Goal: Information Seeking & Learning: Learn about a topic

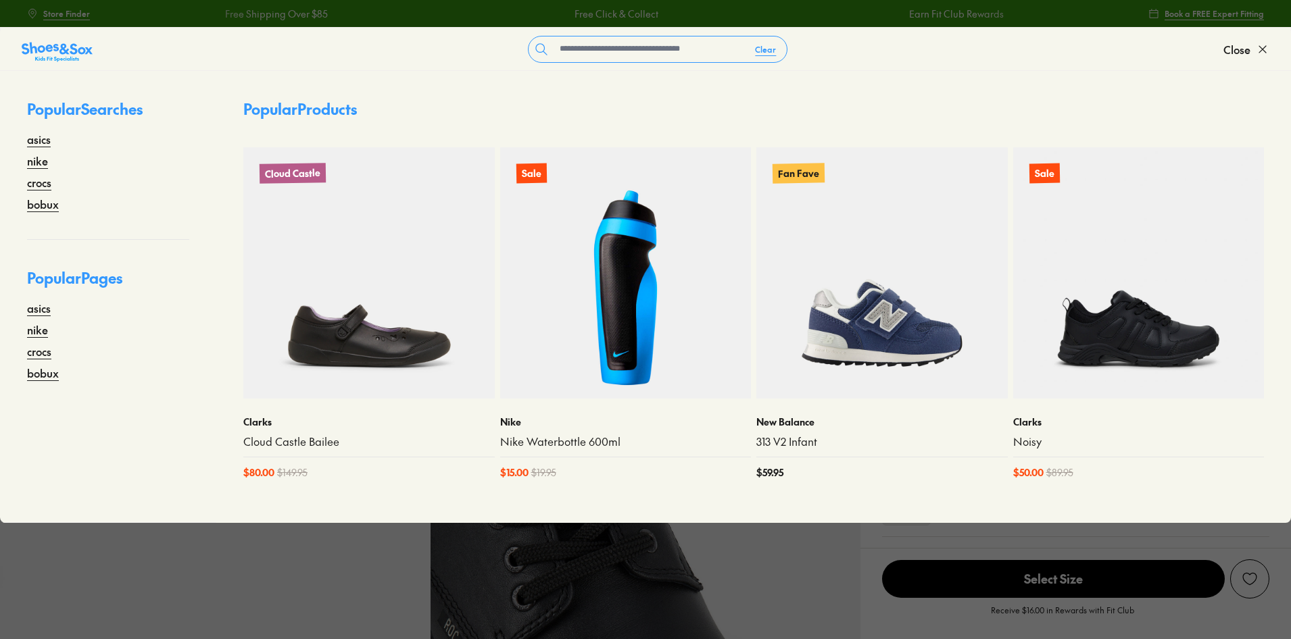
select select "*"
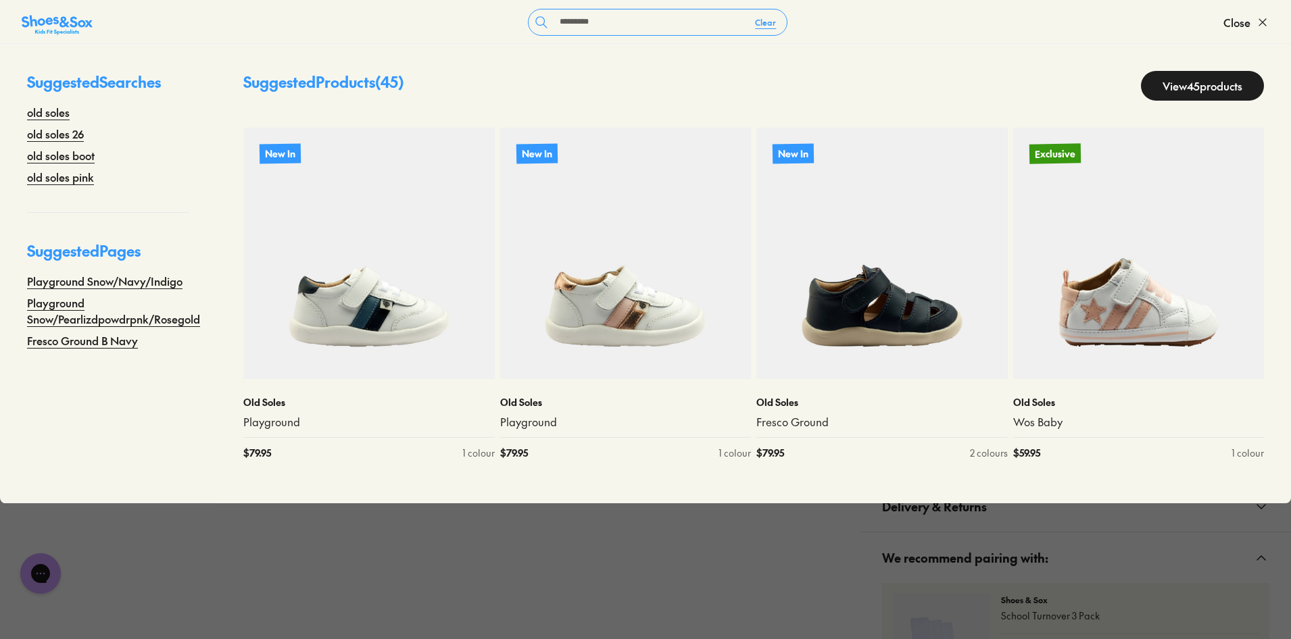
type input "*********"
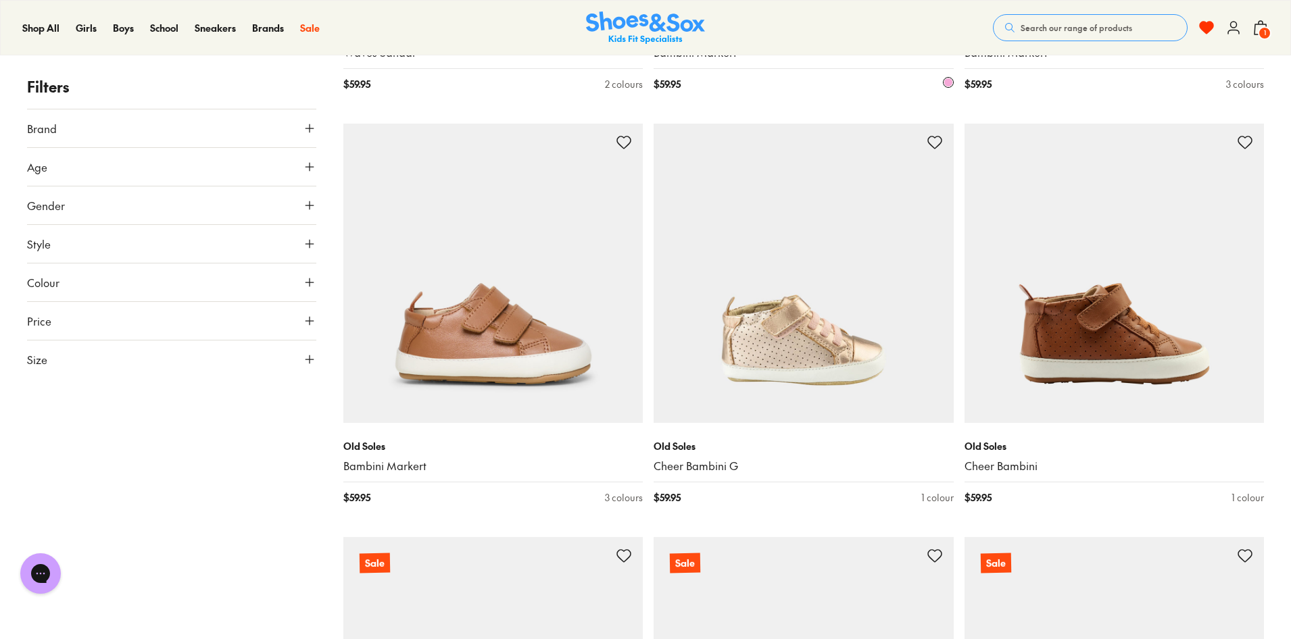
scroll to position [3038, 0]
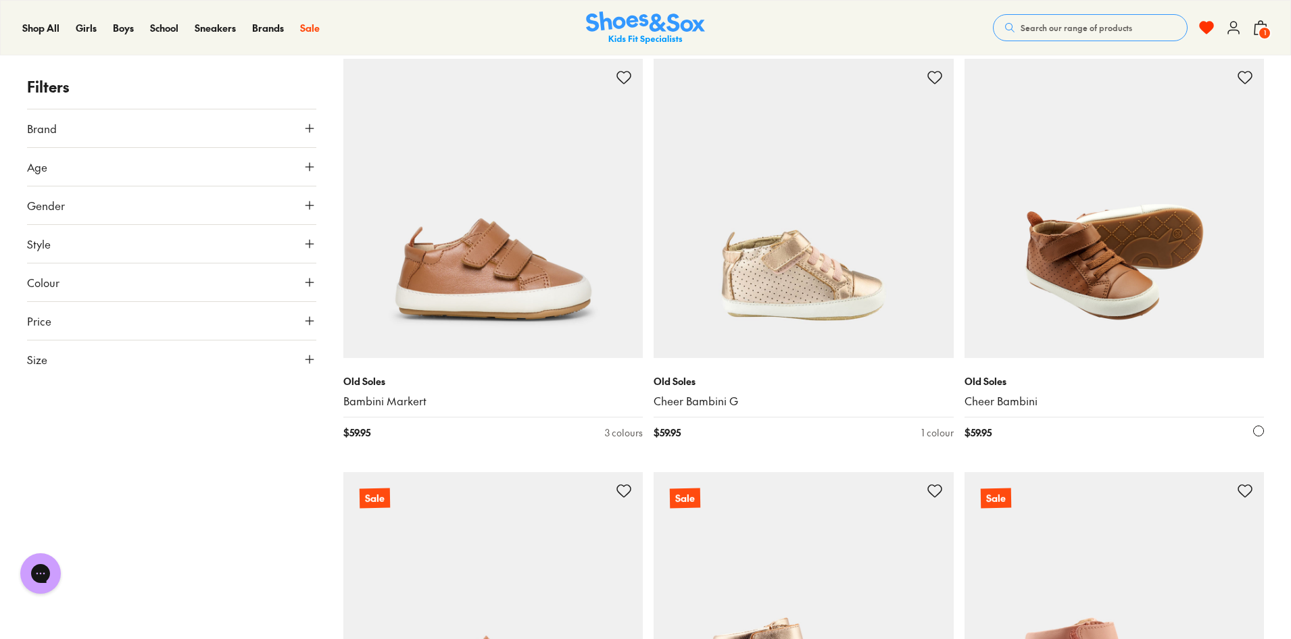
click at [1151, 233] on img at bounding box center [1114, 209] width 300 height 300
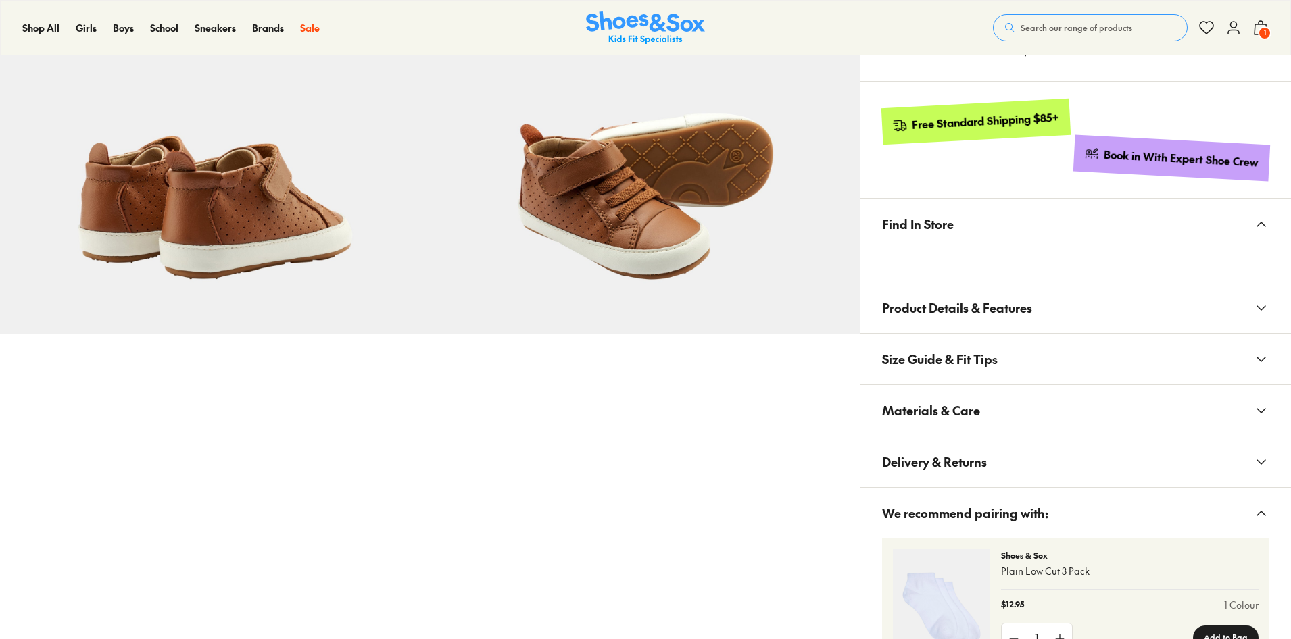
scroll to position [607, 0]
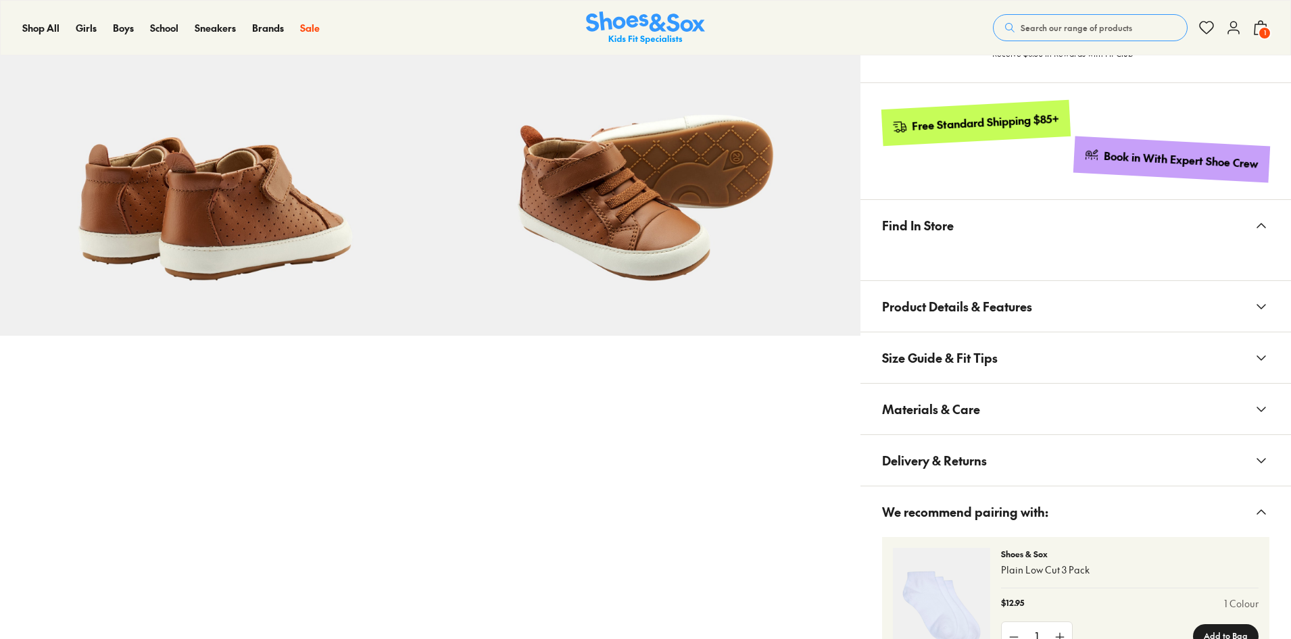
click at [956, 396] on span "Materials & Care" at bounding box center [931, 409] width 98 height 40
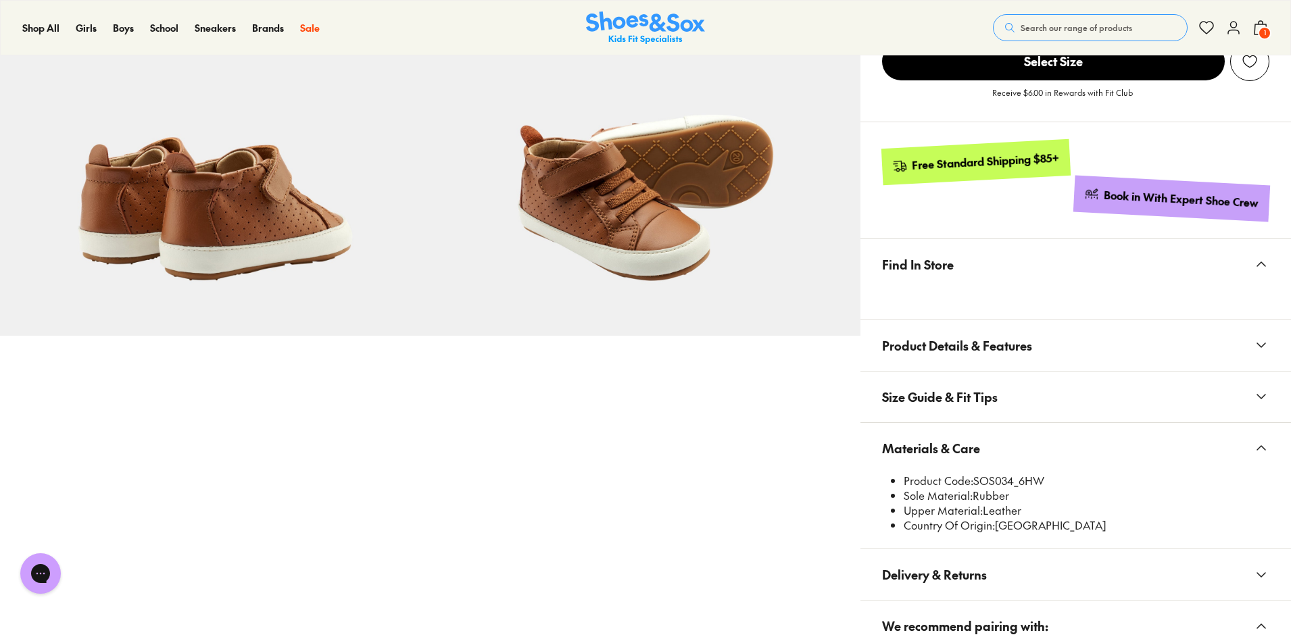
scroll to position [0, 0]
select select "*"
drag, startPoint x: 975, startPoint y: 481, endPoint x: 1015, endPoint y: 484, distance: 40.0
click at [1015, 484] on li "Product Code: SOS034_6HW" at bounding box center [1086, 481] width 366 height 15
copy li "SOS034"
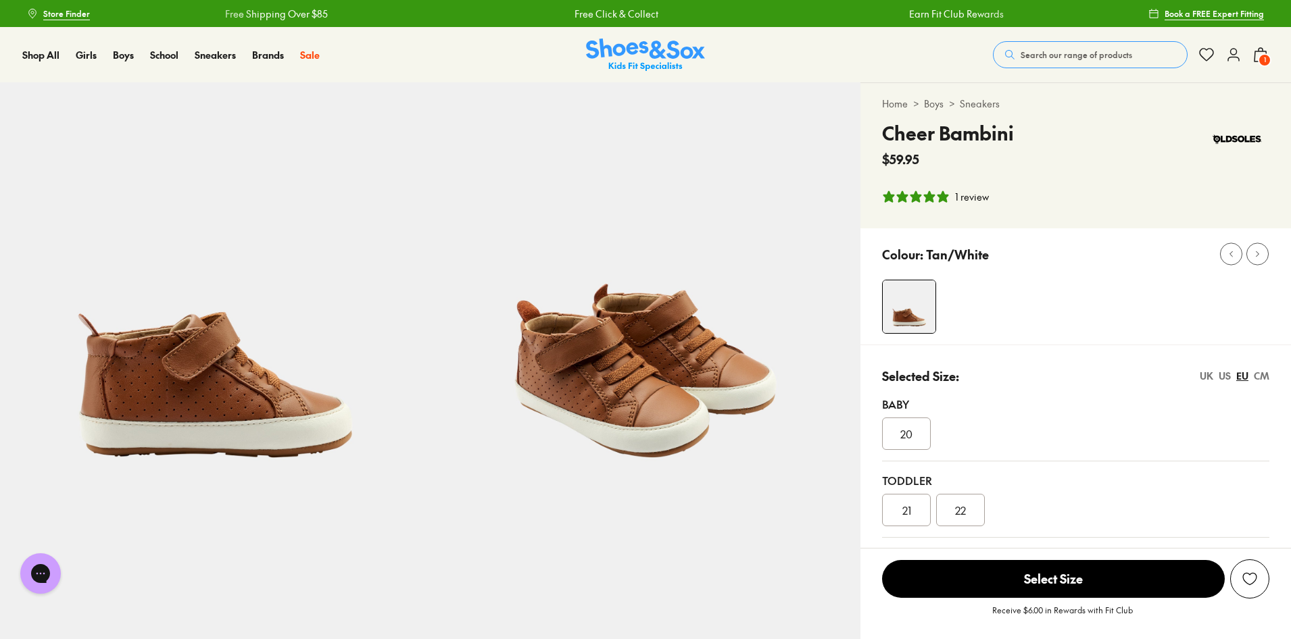
click at [1080, 55] on span "Search our range of products" at bounding box center [1075, 55] width 111 height 12
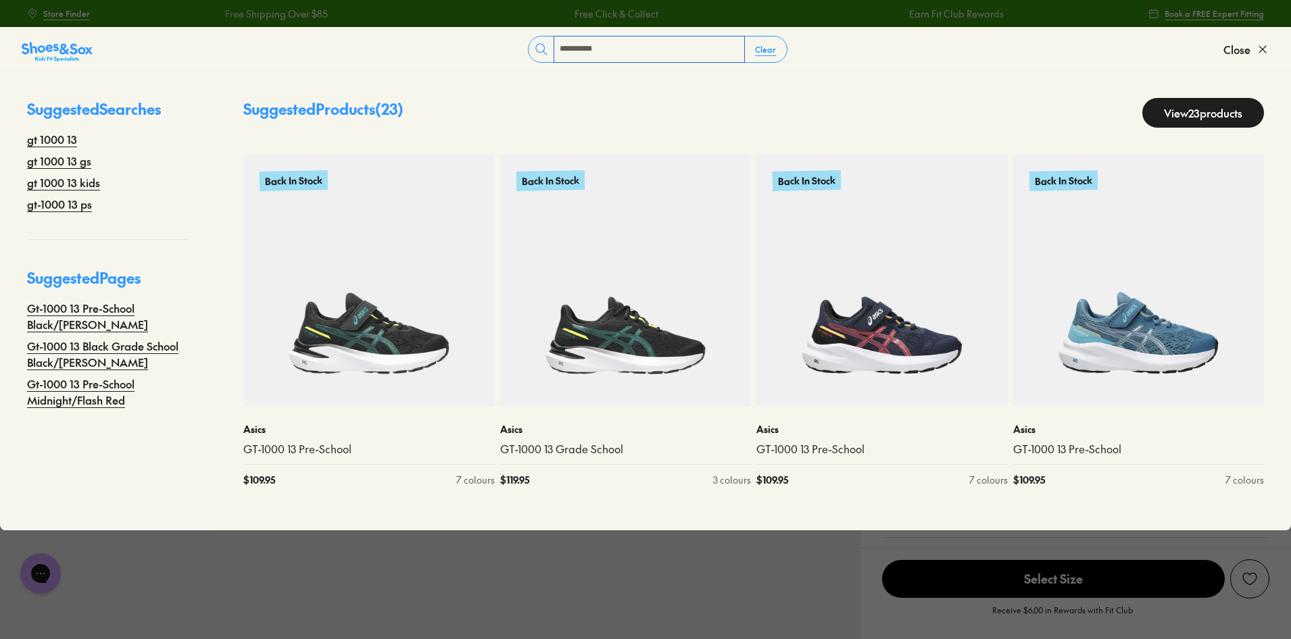
type input "**********"
click at [1168, 120] on link "View 23 products" at bounding box center [1203, 113] width 122 height 30
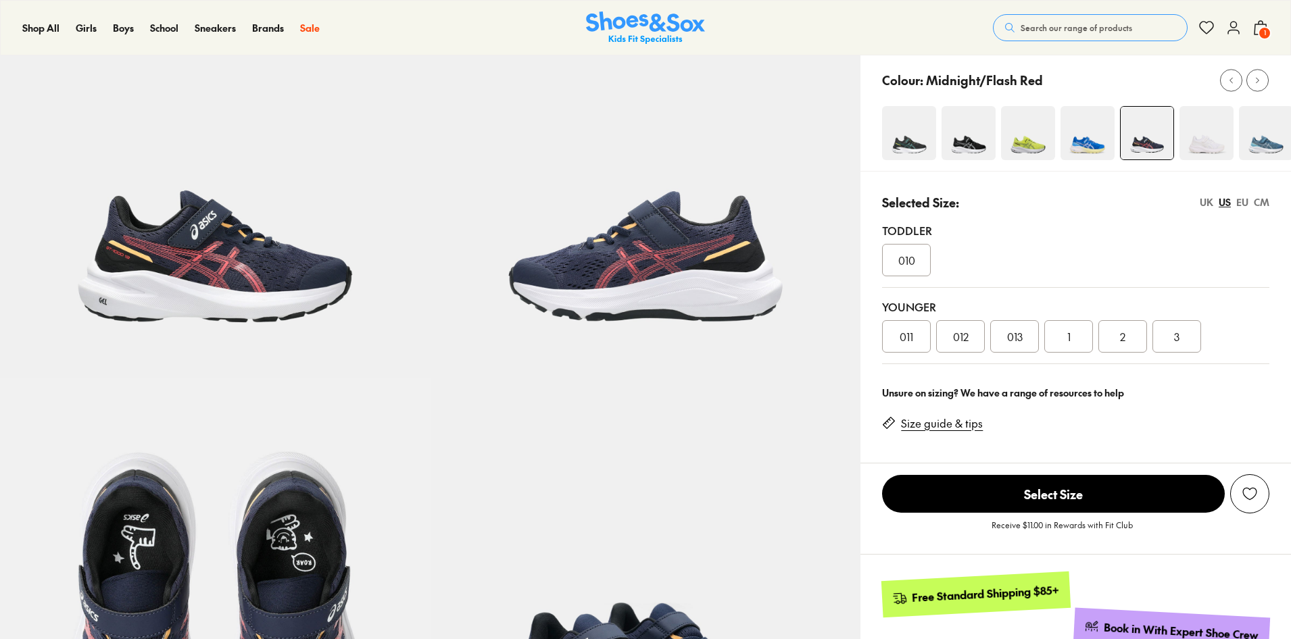
select select "*"
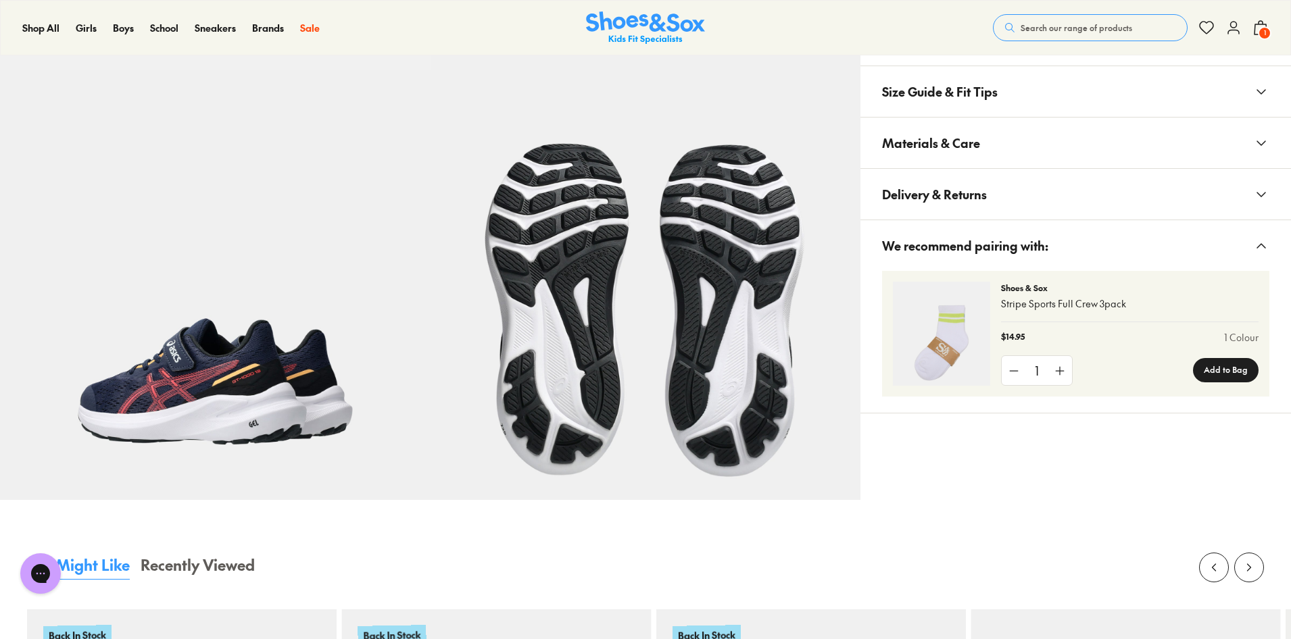
scroll to position [743, 0]
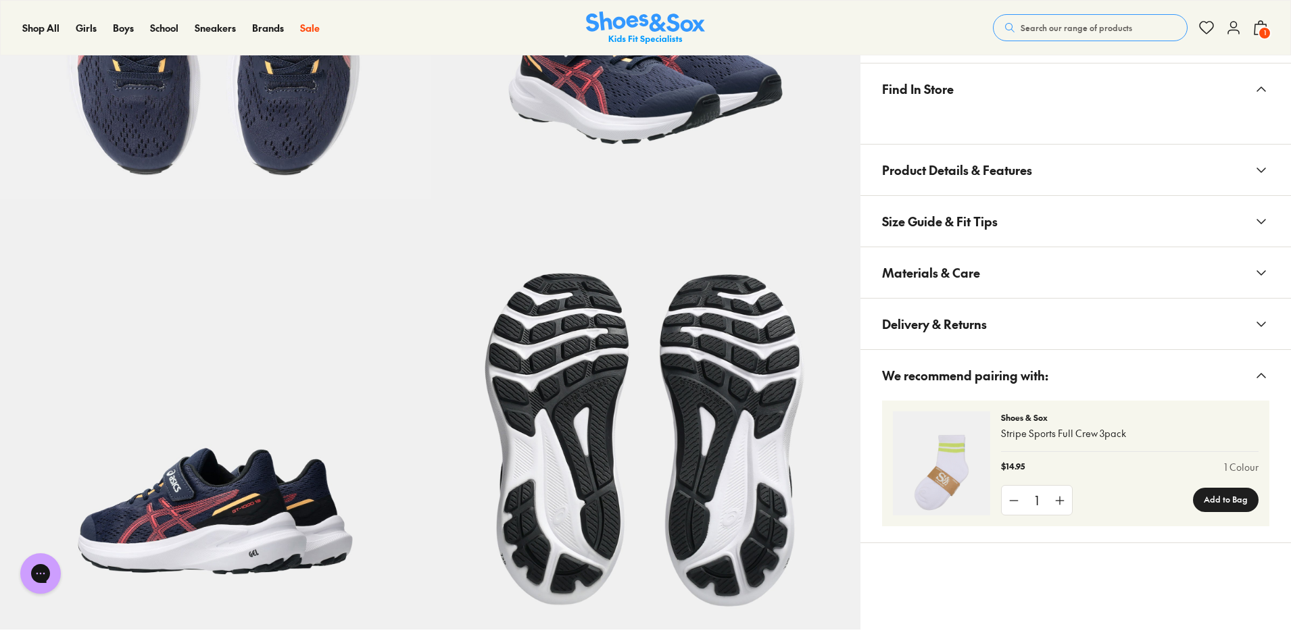
drag, startPoint x: 987, startPoint y: 266, endPoint x: 1012, endPoint y: 276, distance: 27.2
click at [989, 266] on button "Materials & Care" at bounding box center [1075, 272] width 430 height 51
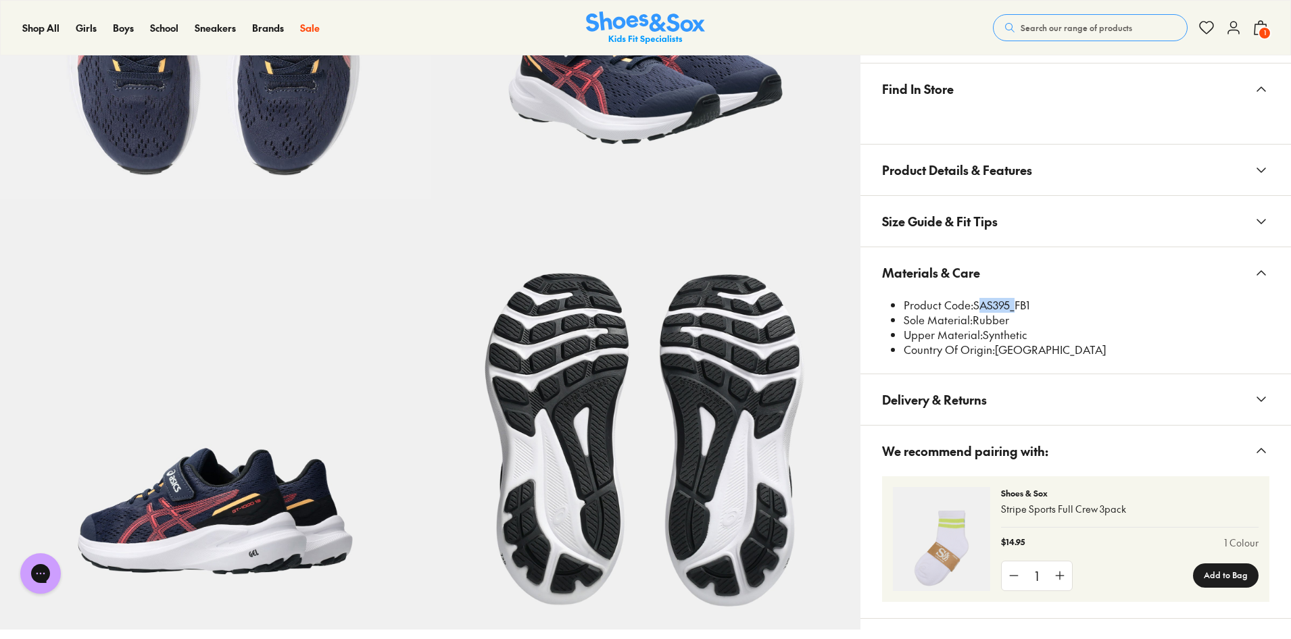
drag, startPoint x: 976, startPoint y: 303, endPoint x: 1012, endPoint y: 303, distance: 35.8
click at [1012, 303] on li "Product Code: SAS395_FB1" at bounding box center [1086, 305] width 366 height 15
copy li "SAS395"
